Goal: Information Seeking & Learning: Compare options

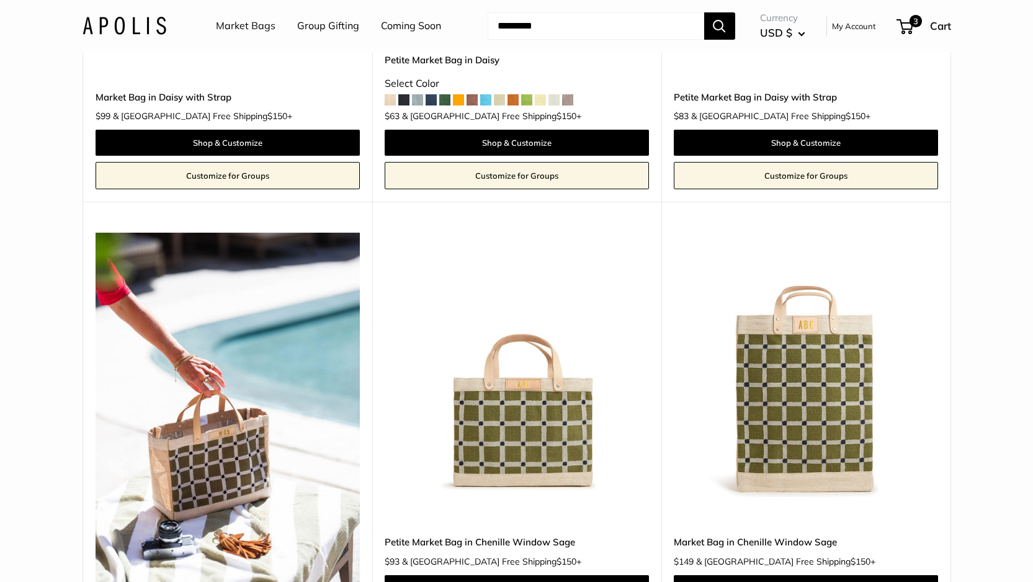
scroll to position [5640, 0]
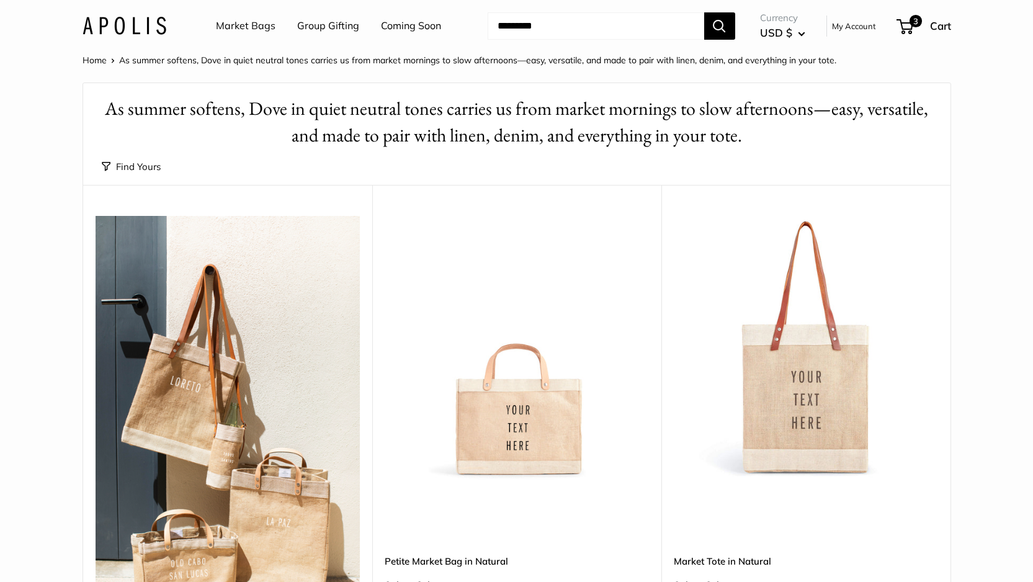
click at [253, 30] on link "Market Bags" at bounding box center [246, 26] width 60 height 19
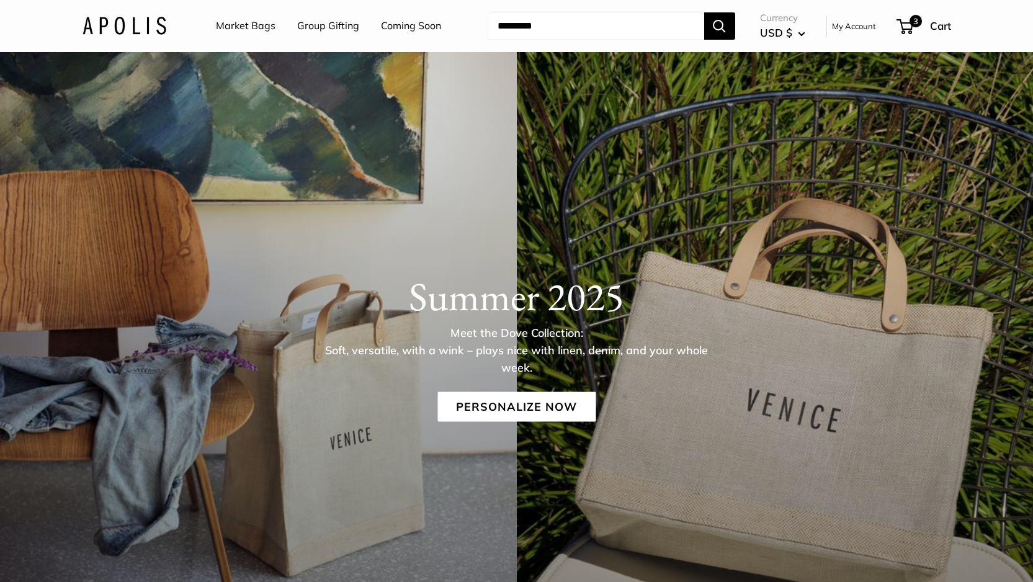
click at [391, 30] on link "Coming Soon" at bounding box center [411, 26] width 60 height 19
click at [527, 386] on div "Summer 2025 Meet the Dove Collection: Soft, versatile, with a wink – plays nice…" at bounding box center [517, 347] width 918 height 149
click at [528, 394] on link "Personalize Now" at bounding box center [516, 407] width 158 height 30
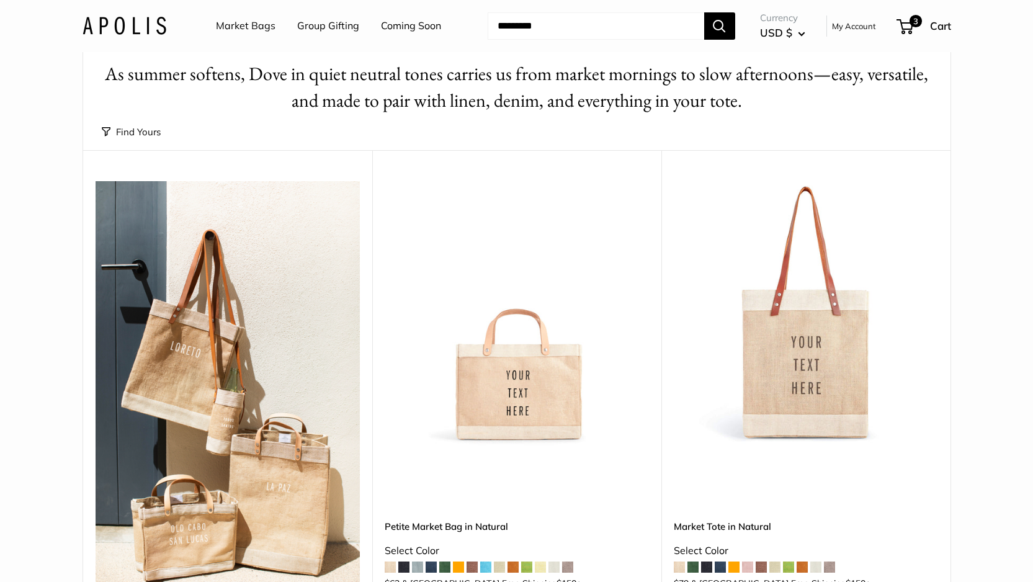
scroll to position [53, 0]
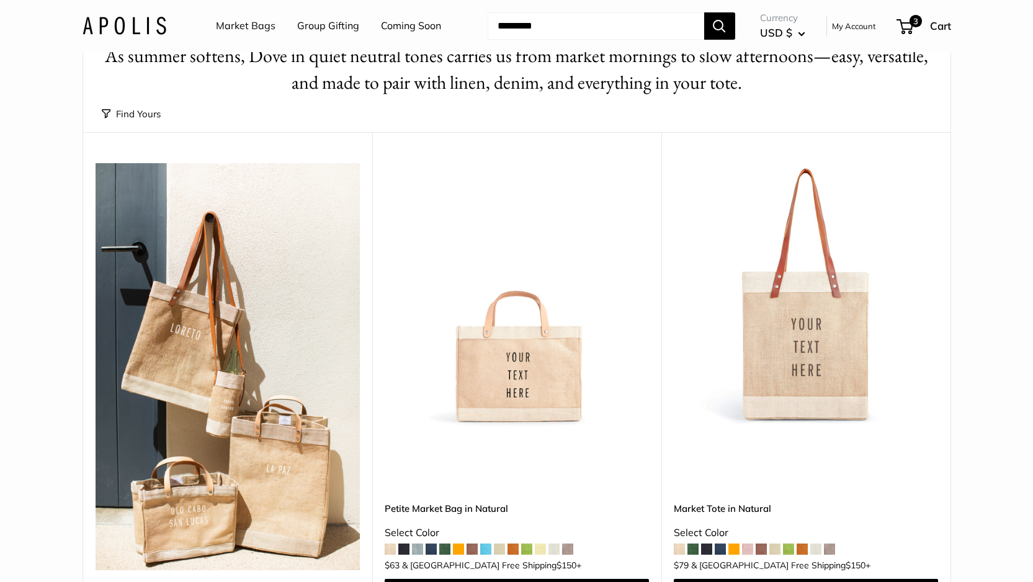
click at [440, 467] on div "Petite Market Bag in Natural Select Color $63 $150" at bounding box center [517, 539] width 264 height 198
click at [447, 501] on link "Petite Market Bag in Natural" at bounding box center [517, 508] width 264 height 14
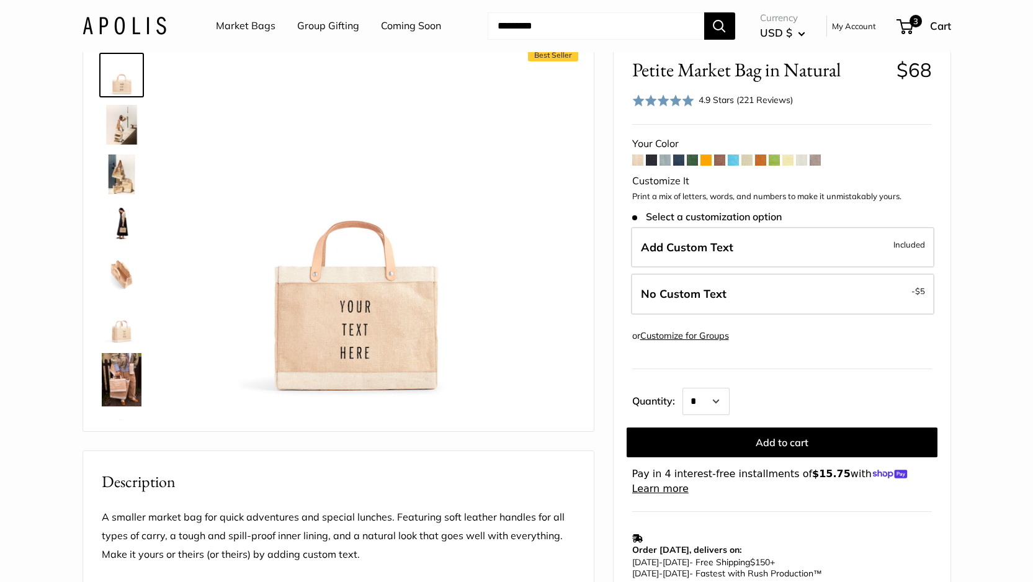
click at [651, 164] on span at bounding box center [651, 159] width 11 height 11
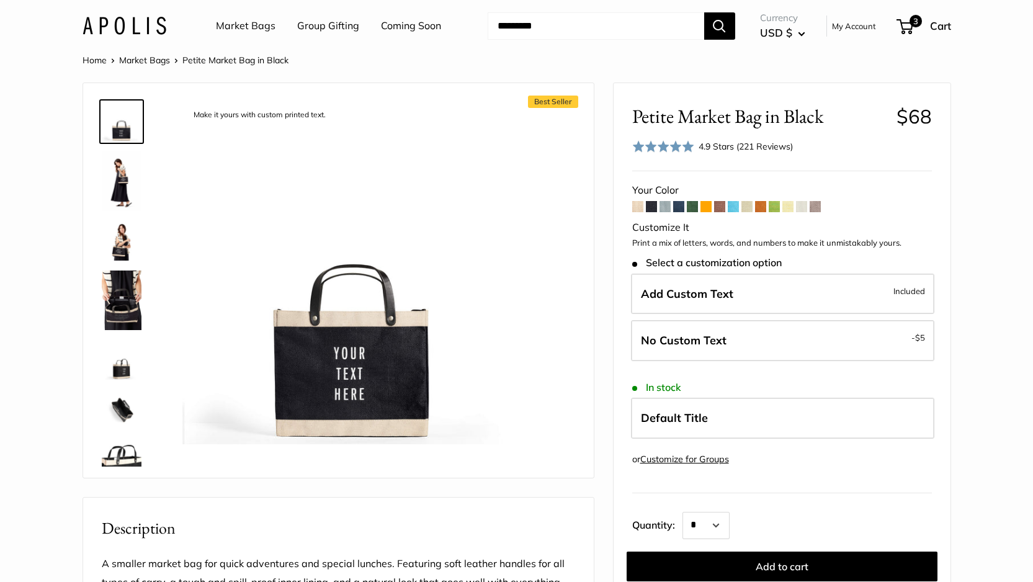
click at [662, 207] on span at bounding box center [664, 206] width 11 height 11
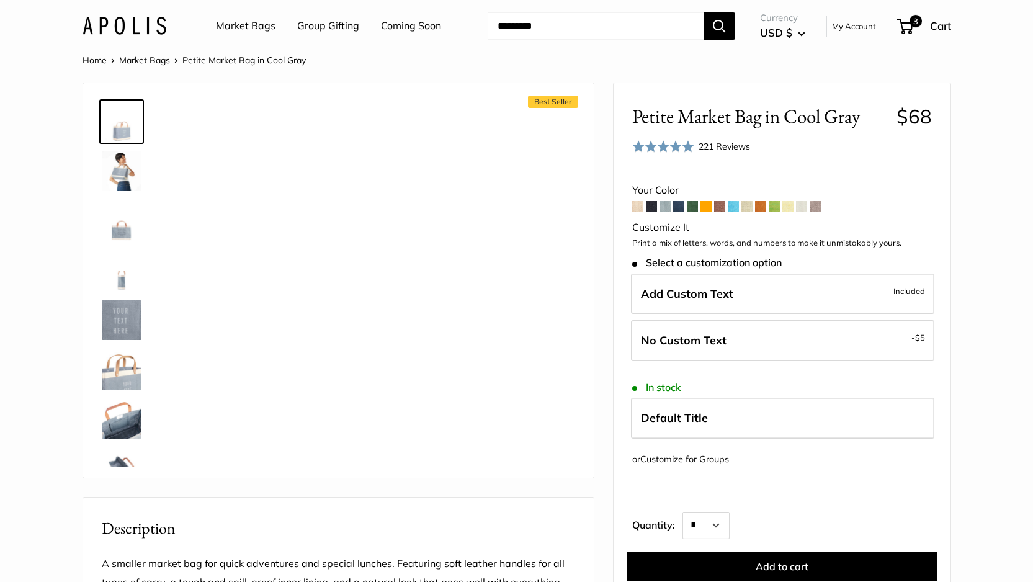
click at [684, 207] on span at bounding box center [678, 206] width 11 height 11
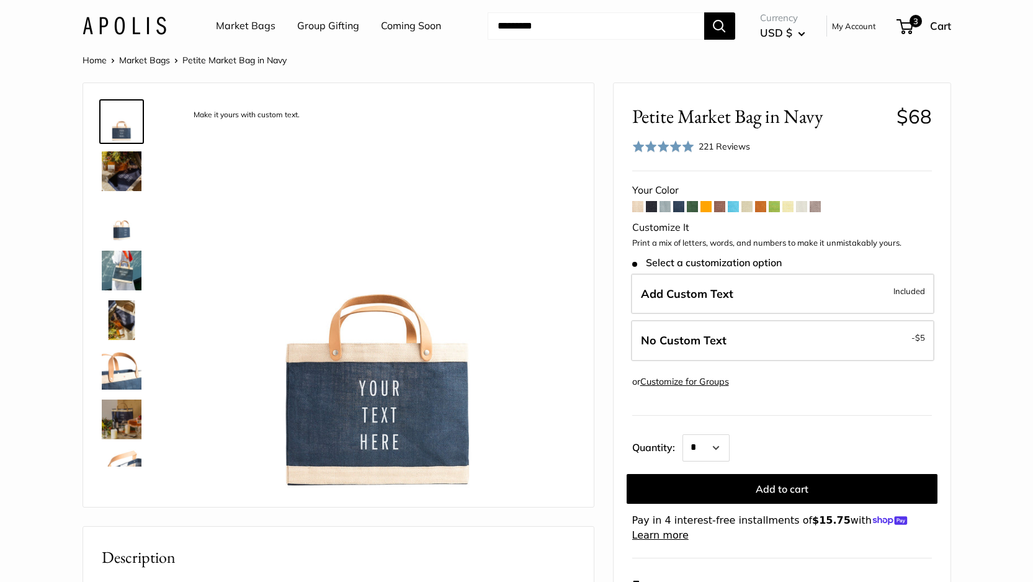
click at [705, 207] on span at bounding box center [705, 206] width 11 height 11
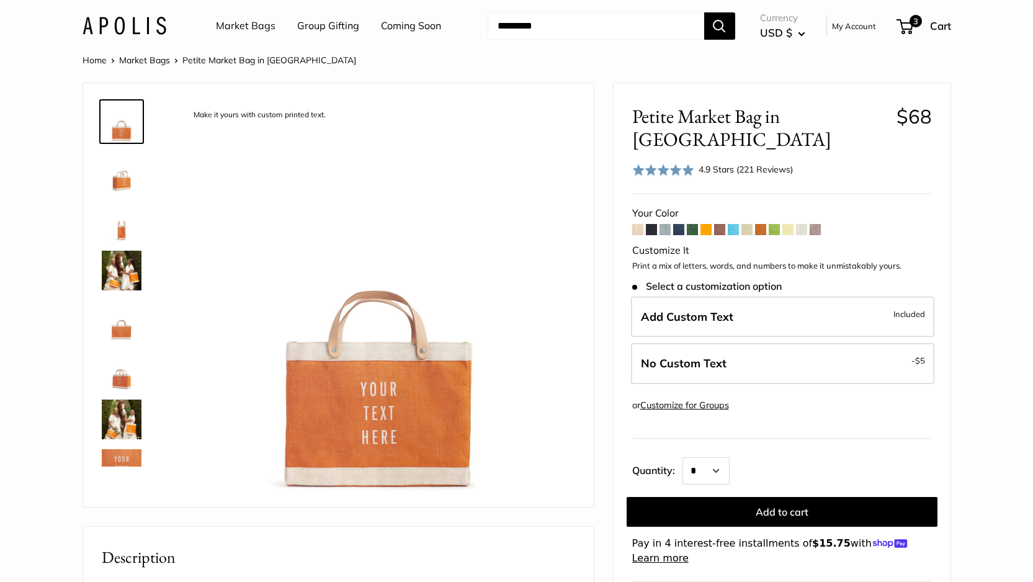
click at [721, 224] on span at bounding box center [719, 229] width 11 height 11
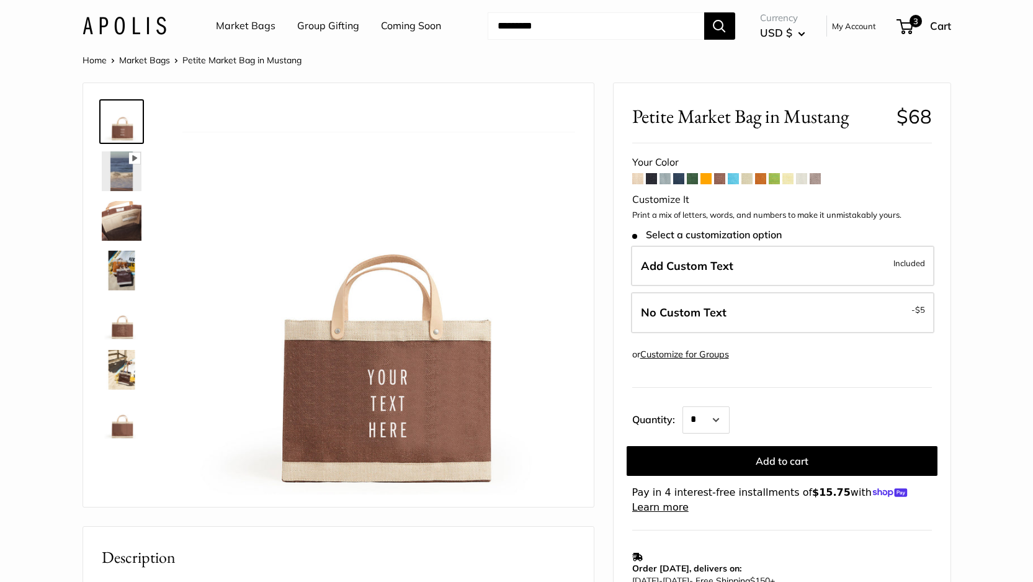
click at [731, 182] on span at bounding box center [733, 178] width 11 height 11
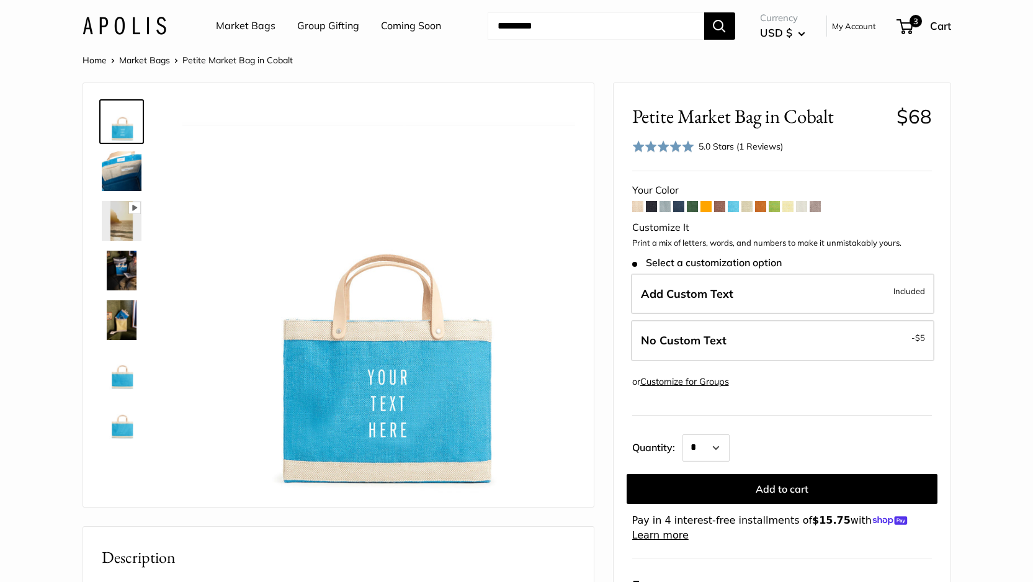
click at [752, 208] on span at bounding box center [746, 206] width 11 height 11
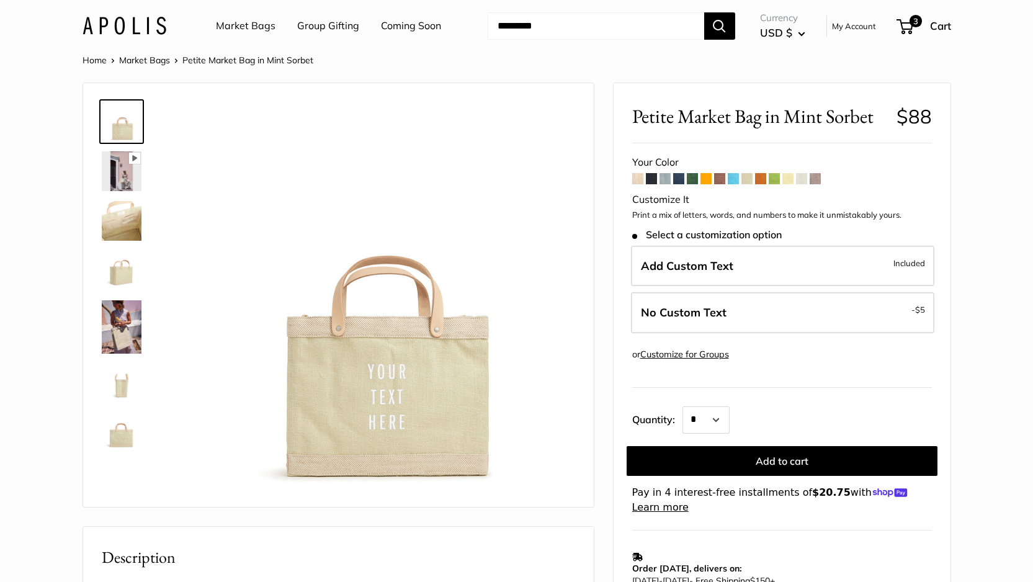
click at [699, 178] on form "Your Color" at bounding box center [782, 334] width 300 height 362
click at [693, 178] on span at bounding box center [692, 178] width 11 height 11
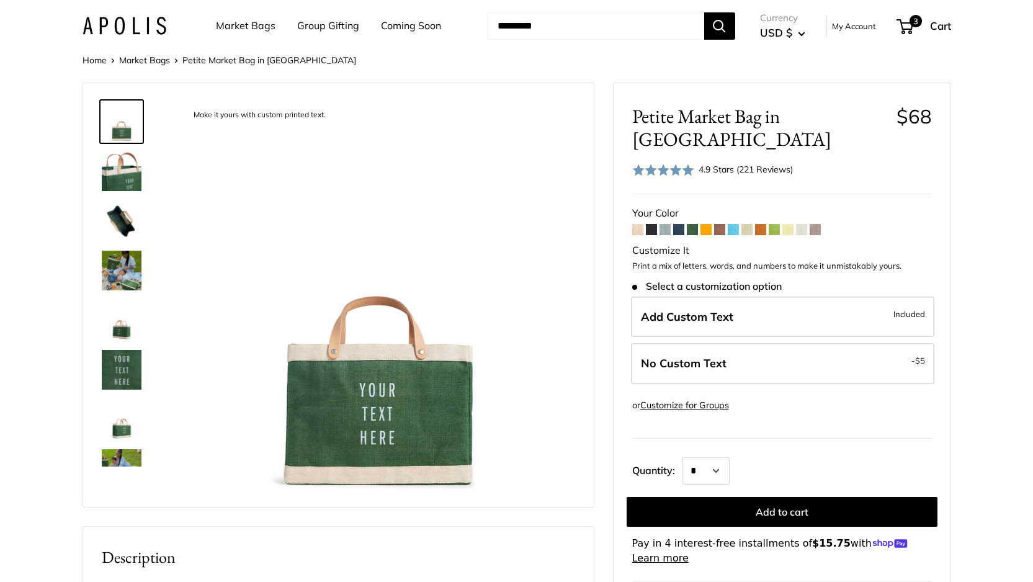
click at [770, 224] on span at bounding box center [774, 229] width 11 height 11
